Goal: Navigation & Orientation: Find specific page/section

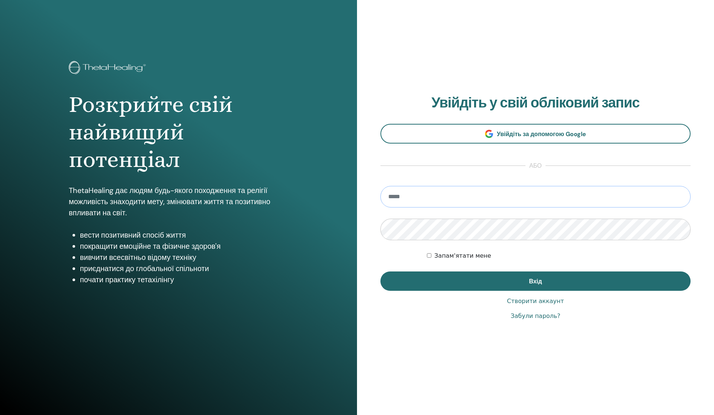
type input "**********"
click at [535, 281] on button "Вхід" at bounding box center [535, 280] width 310 height 19
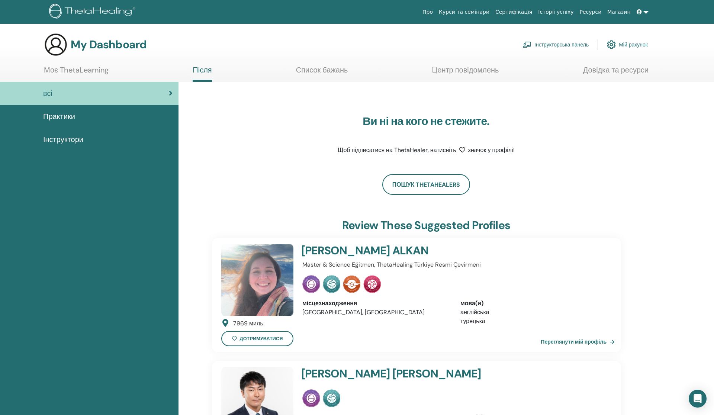
click at [81, 68] on link "Моє ThetaLearning" at bounding box center [76, 72] width 65 height 14
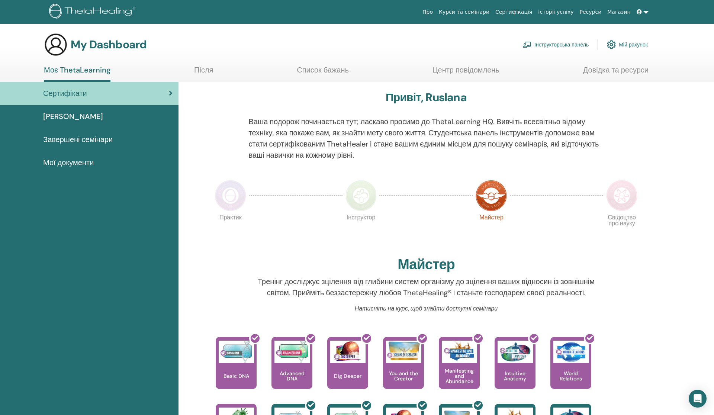
click at [94, 140] on span "Завершені семінари" at bounding box center [77, 139] width 69 height 11
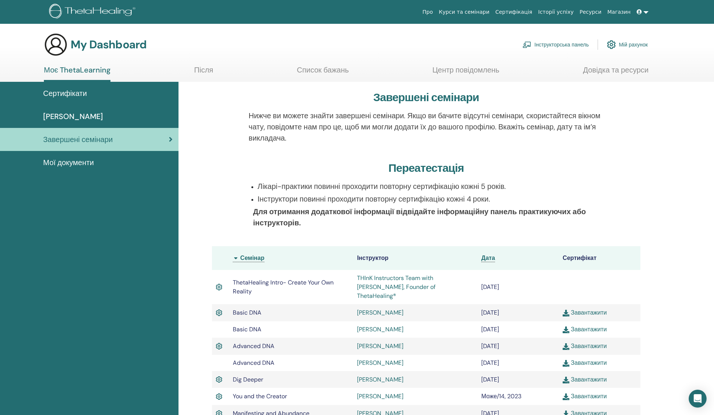
click at [83, 164] on span "Мої документи" at bounding box center [68, 162] width 51 height 11
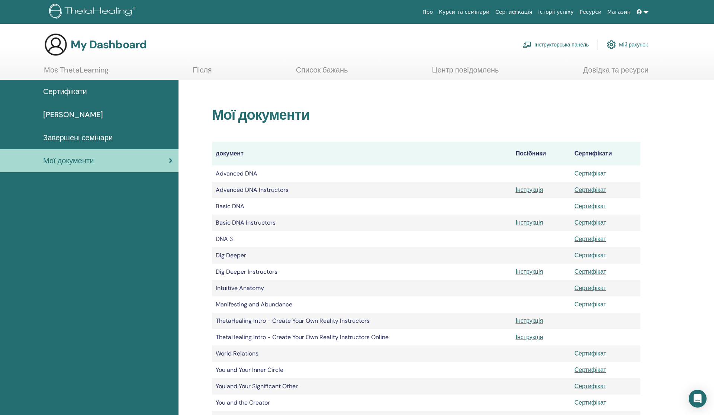
click at [102, 134] on span "Завершені семінари" at bounding box center [77, 137] width 69 height 11
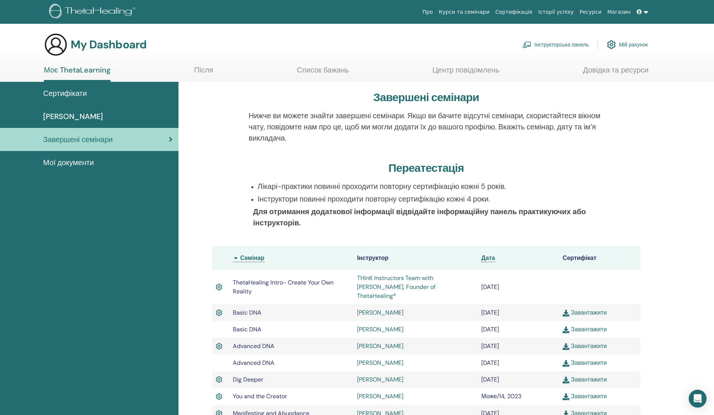
click at [76, 89] on span "Сертифікати" at bounding box center [65, 93] width 44 height 11
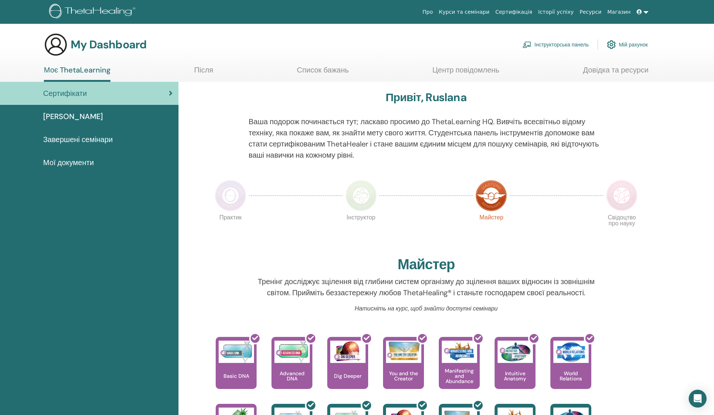
click at [93, 116] on span "[PERSON_NAME]" at bounding box center [73, 116] width 60 height 11
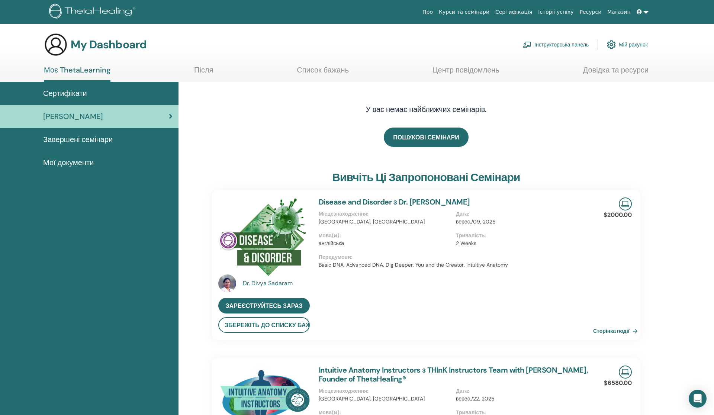
click at [95, 137] on span "Завершені семінари" at bounding box center [77, 139] width 69 height 11
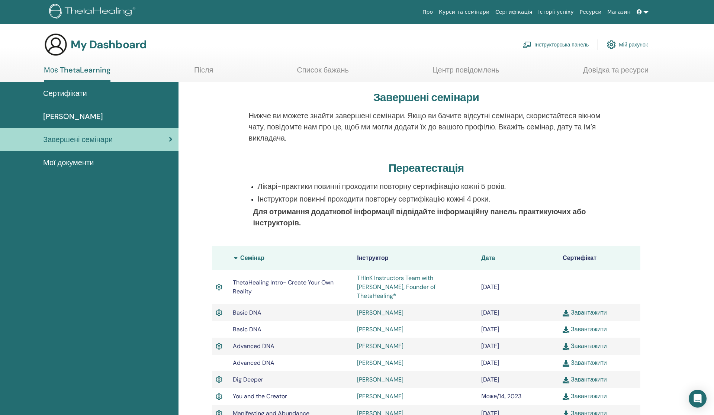
click at [83, 164] on span "Мої документи" at bounding box center [68, 162] width 51 height 11
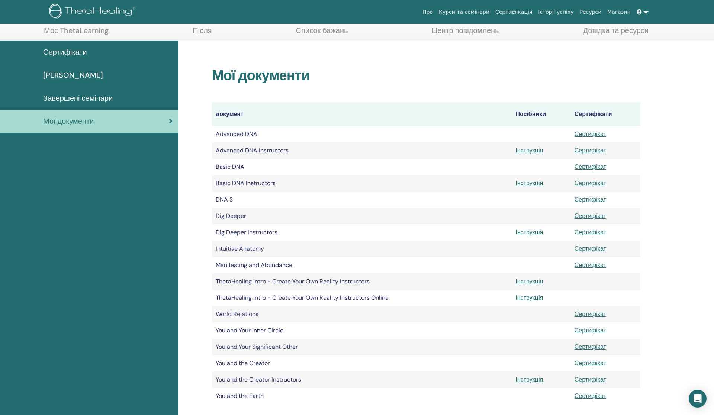
scroll to position [59, 0]
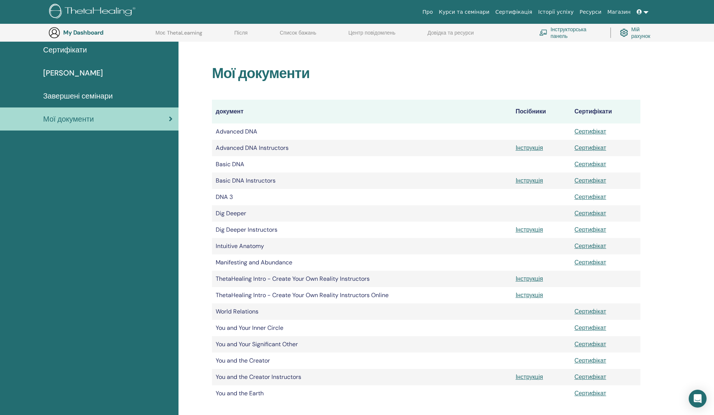
click at [644, 11] on link at bounding box center [642, 12] width 18 height 14
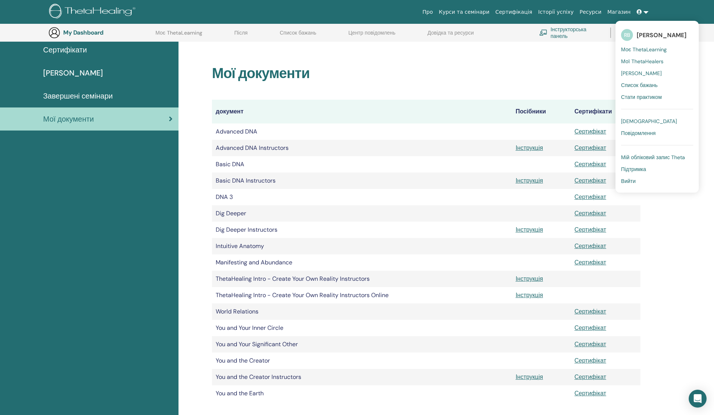
click at [645, 70] on span "[PERSON_NAME]" at bounding box center [641, 73] width 41 height 7
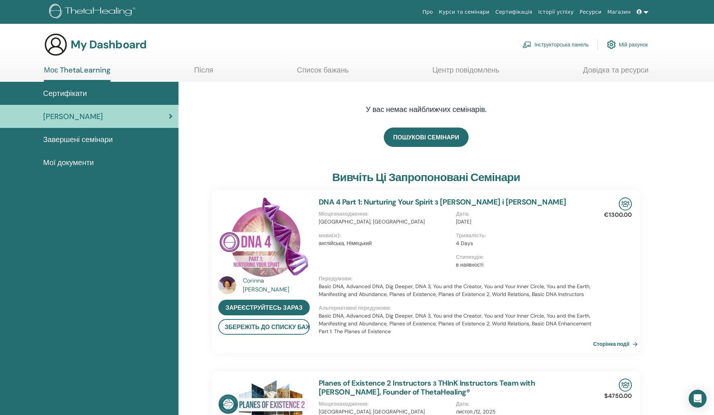
click at [641, 10] on span at bounding box center [639, 12] width 7 height 6
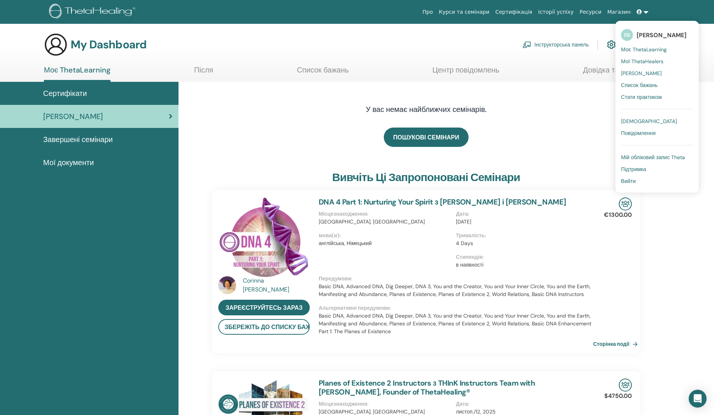
click at [649, 155] on span "Мій обліковий запис Theta" at bounding box center [653, 157] width 64 height 7
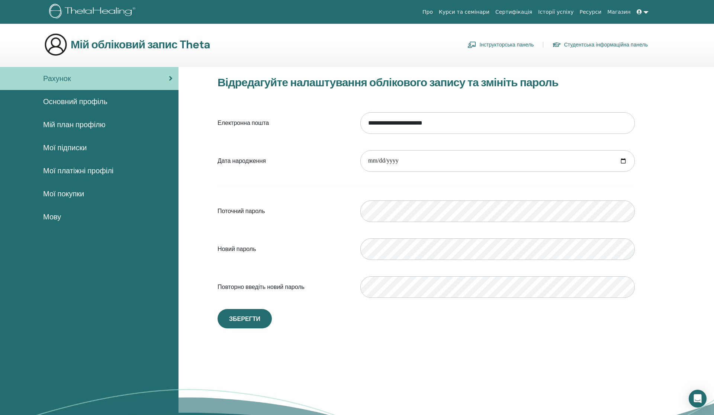
click at [641, 11] on span at bounding box center [639, 12] width 7 height 6
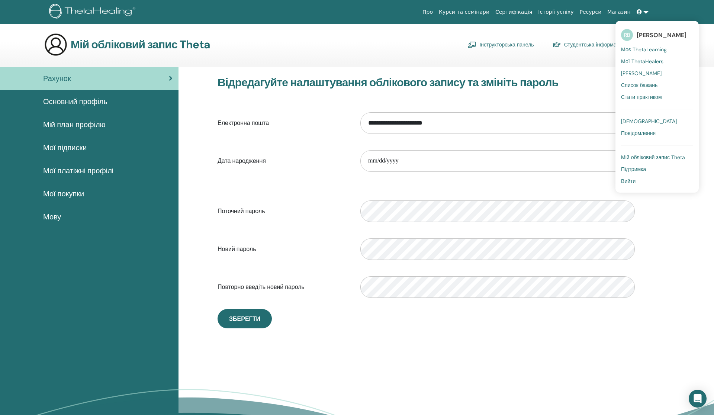
click at [643, 48] on span "Моє ThetaLearning" at bounding box center [644, 49] width 46 height 7
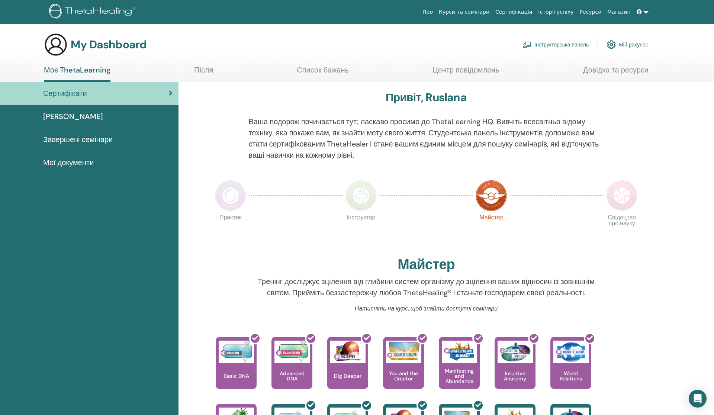
click at [641, 12] on span at bounding box center [639, 12] width 7 height 6
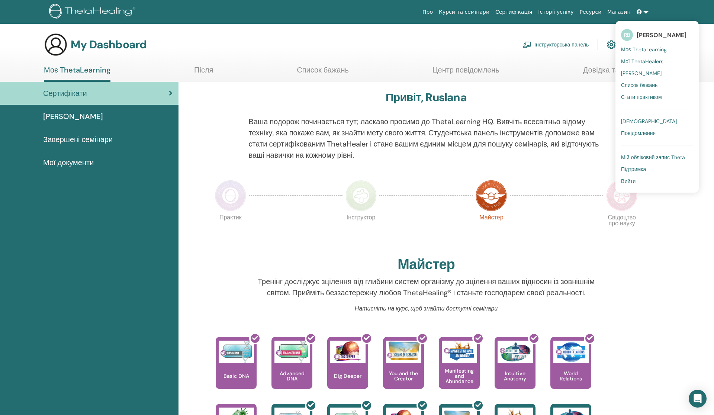
click at [638, 60] on span "Мої ThetaHealers" at bounding box center [642, 61] width 42 height 7
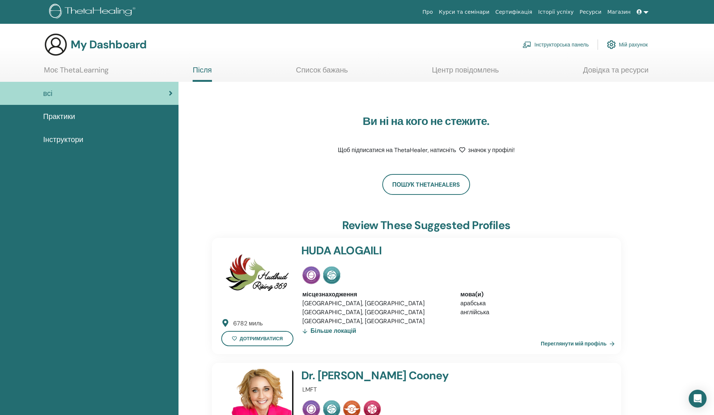
click at [643, 8] on link at bounding box center [642, 12] width 18 height 14
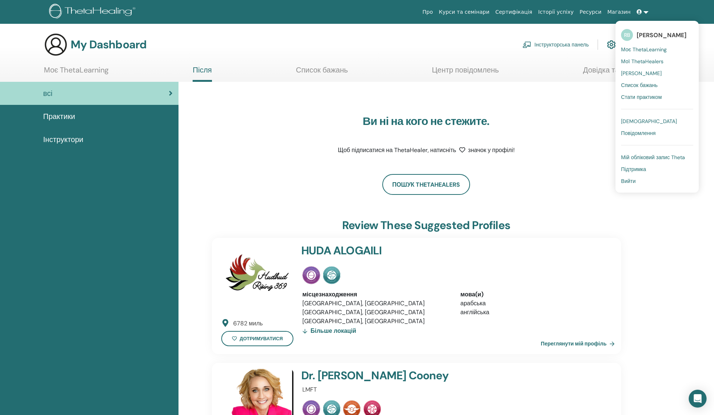
click at [650, 31] on span "[PERSON_NAME]" at bounding box center [661, 35] width 50 height 8
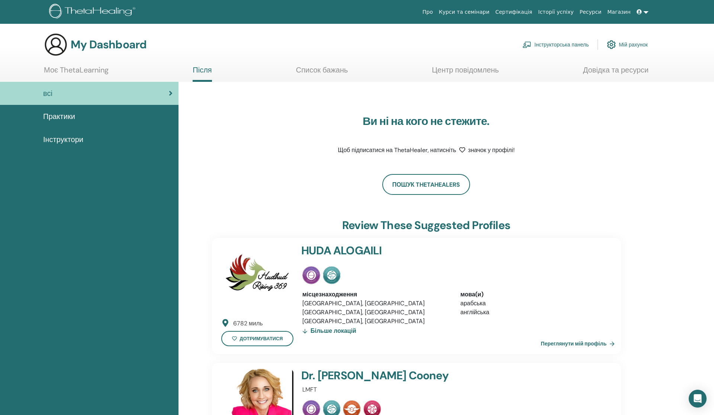
click at [91, 66] on link "Моє ThetaLearning" at bounding box center [76, 72] width 65 height 14
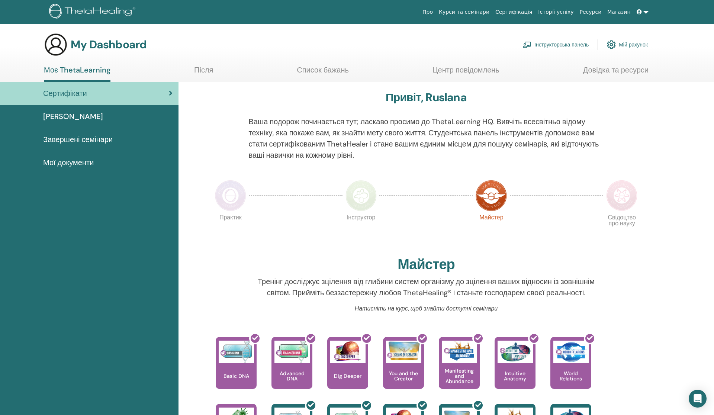
click at [94, 116] on span "[PERSON_NAME]" at bounding box center [73, 116] width 60 height 11
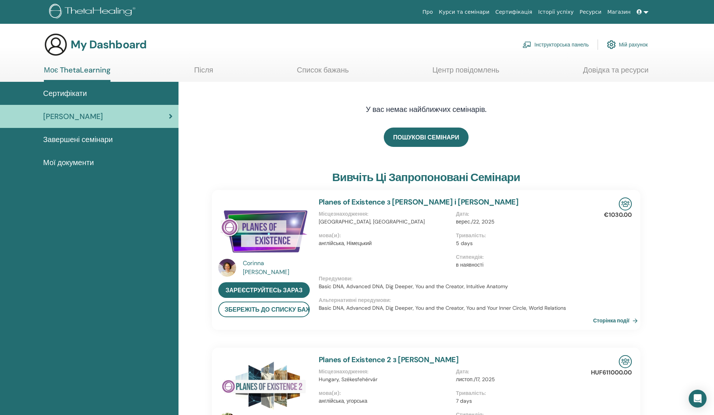
click at [90, 138] on span "Завершені семінари" at bounding box center [77, 139] width 69 height 11
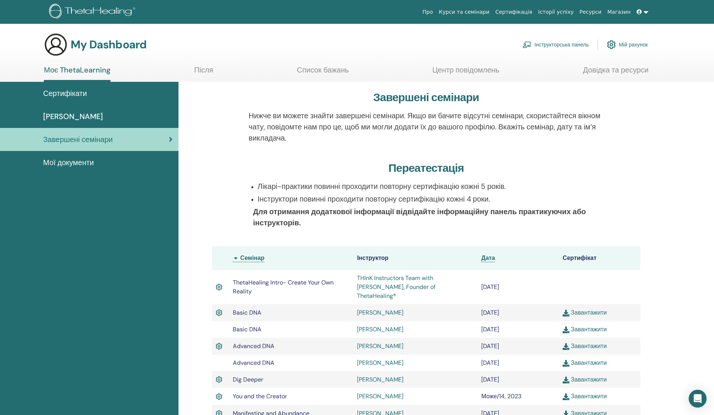
click at [565, 48] on link "Інструкторська панель" at bounding box center [555, 44] width 66 height 16
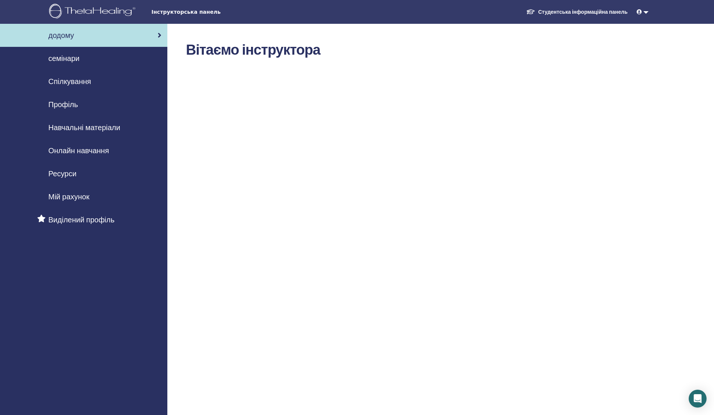
click at [68, 56] on span "семінари" at bounding box center [63, 58] width 31 height 11
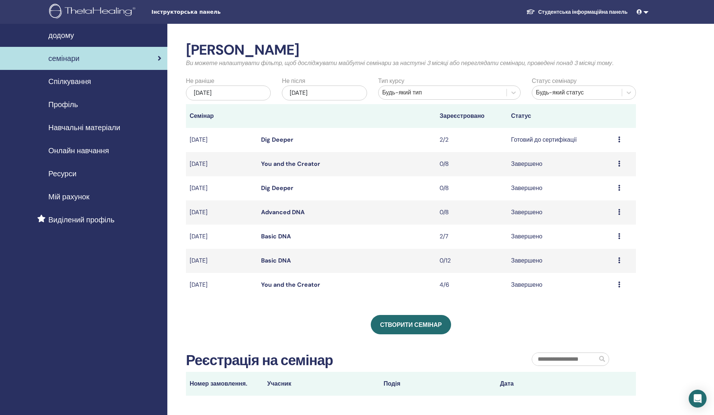
click at [586, 12] on link "Студентська інформаційна панель" at bounding box center [576, 12] width 113 height 14
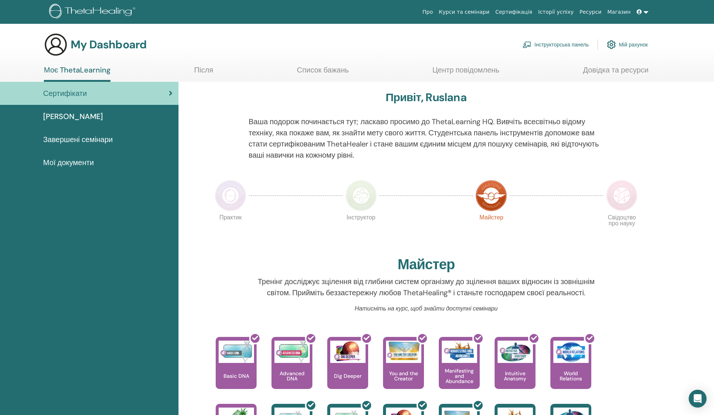
click at [61, 138] on span "Завершені семінари" at bounding box center [77, 139] width 69 height 11
